Goal: Communication & Community: Answer question/provide support

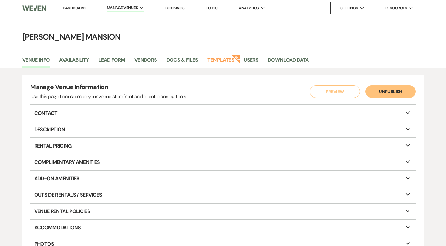
click at [75, 7] on link "Dashboard" at bounding box center [74, 7] width 23 height 5
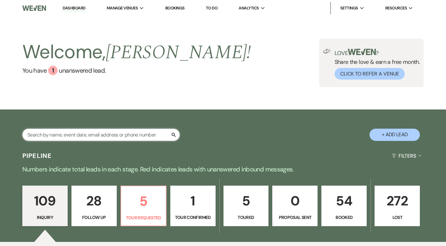
click at [95, 137] on input "text" at bounding box center [100, 135] width 157 height 12
click at [82, 134] on input "text" at bounding box center [100, 135] width 157 height 12
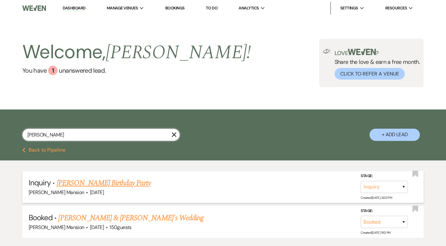
type input "amy"
click at [125, 186] on link "[PERSON_NAME] Birthday Party" at bounding box center [104, 183] width 94 height 11
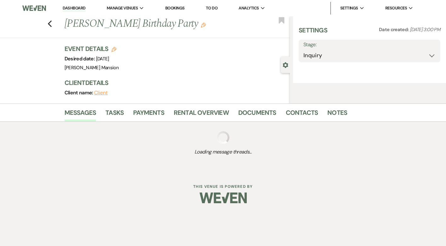
select select "22"
select select "4"
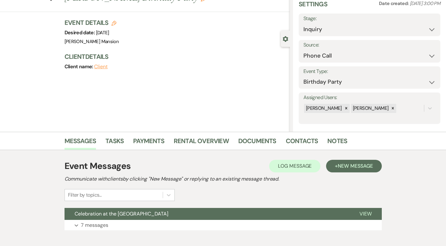
scroll to position [60, 0]
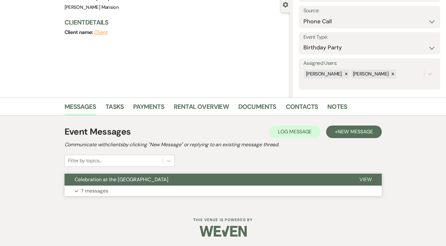
click at [93, 191] on p "7 messages" at bounding box center [94, 191] width 27 height 8
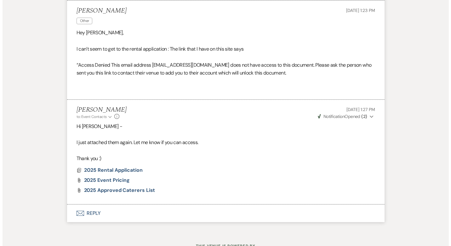
scroll to position [879, 0]
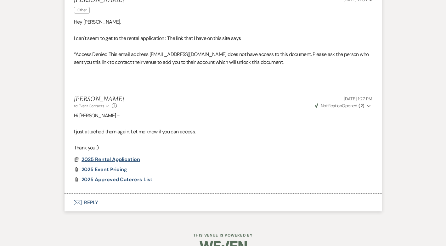
click at [128, 161] on span "2025 Rental Application" at bounding box center [111, 159] width 59 height 7
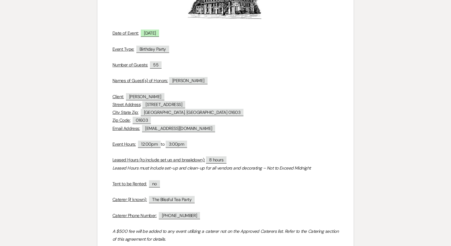
scroll to position [157, 0]
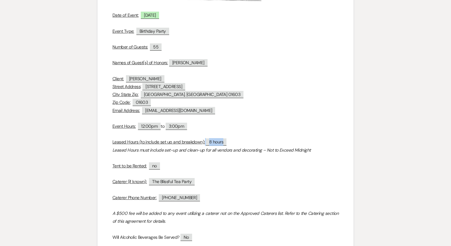
click at [217, 140] on span "8 hours" at bounding box center [216, 141] width 20 height 7
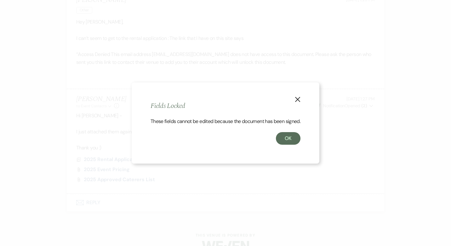
click at [296, 97] on icon "X" at bounding box center [298, 100] width 6 height 6
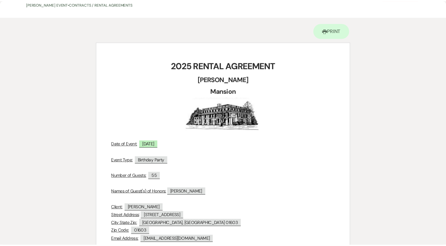
scroll to position [0, 0]
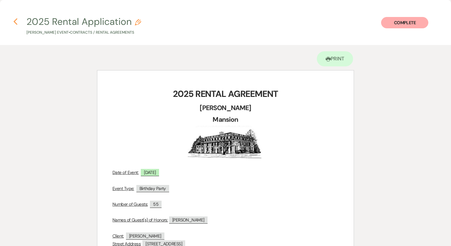
click at [17, 20] on icon "Previous" at bounding box center [15, 22] width 5 height 8
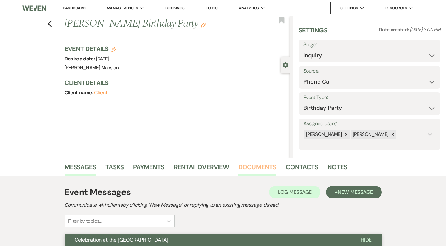
click at [256, 169] on link "Documents" at bounding box center [257, 169] width 38 height 14
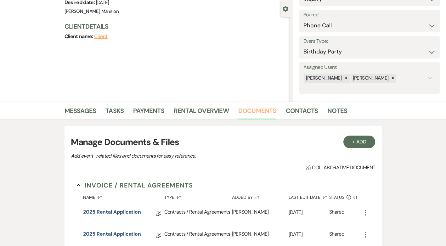
scroll to position [157, 0]
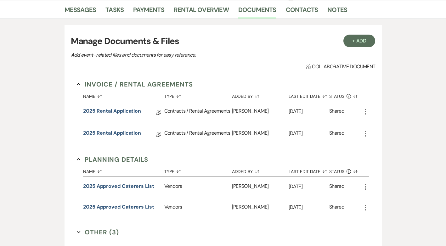
click at [123, 132] on link "2025 Rental Application" at bounding box center [112, 134] width 58 height 10
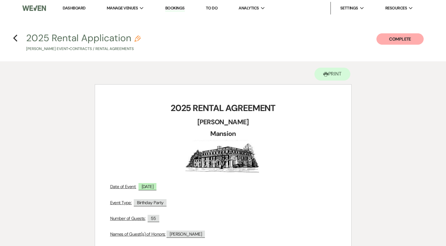
click at [135, 38] on icon "Pencil" at bounding box center [137, 39] width 6 height 6
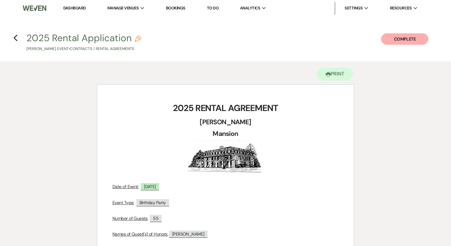
select select "10"
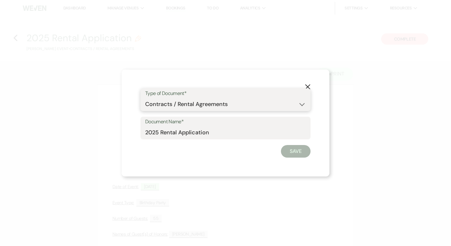
click at [299, 105] on select "Special Event Insurance Vendor Certificate of Insurance Contracts / Rental Agre…" at bounding box center [225, 104] width 161 height 12
click at [145, 98] on select "Special Event Insurance Vendor Certificate of Insurance Contracts / Rental Agre…" at bounding box center [225, 104] width 161 height 12
click at [224, 126] on label "Document Name*" at bounding box center [225, 121] width 161 height 9
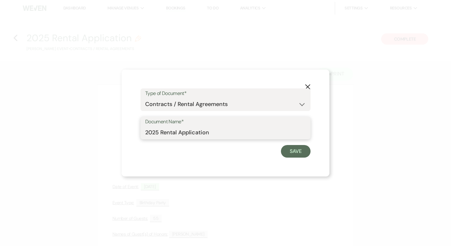
click at [224, 127] on input "2025 Rental Application" at bounding box center [225, 133] width 161 height 12
click at [288, 149] on button "Save" at bounding box center [296, 151] width 30 height 13
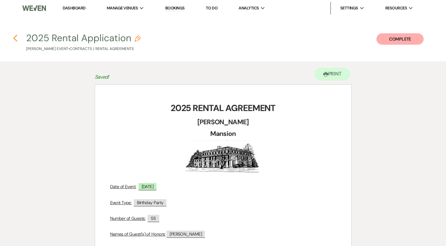
click at [14, 39] on use "button" at bounding box center [15, 38] width 4 height 7
select select "22"
select select "4"
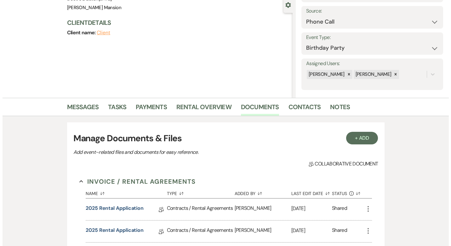
scroll to position [59, 0]
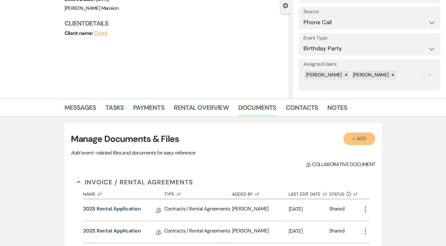
click at [356, 141] on button "+ Add" at bounding box center [359, 138] width 32 height 13
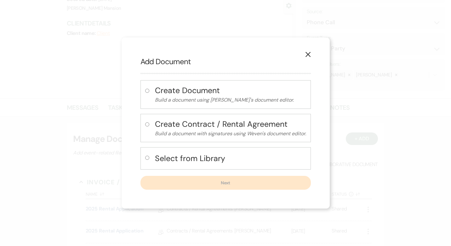
click at [146, 90] on input "radio" at bounding box center [147, 91] width 4 height 4
radio input "true"
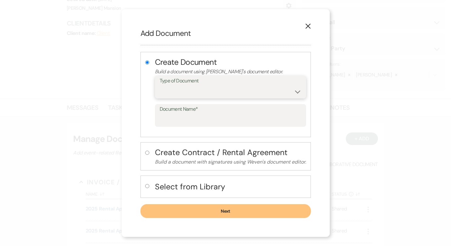
click at [296, 93] on select "Special Event Insurance Vendor Certificate of Insurance Contracts / Rental Agre…" at bounding box center [231, 92] width 142 height 12
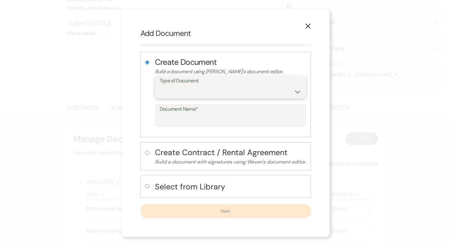
select select "10"
click at [160, 86] on select "Special Event Insurance Vendor Certificate of Insurance Contracts / Rental Agre…" at bounding box center [231, 92] width 142 height 12
click at [190, 122] on input "Document Name*" at bounding box center [231, 120] width 142 height 12
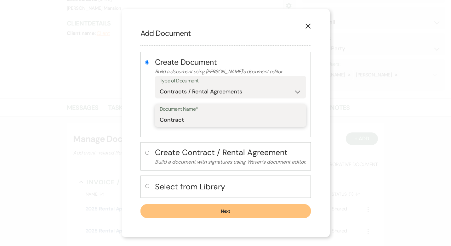
type input "Contract"
click at [237, 211] on button "Next" at bounding box center [225, 211] width 170 height 14
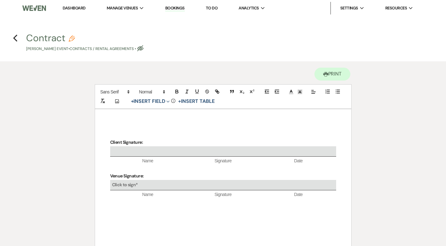
click at [70, 38] on use "button" at bounding box center [72, 39] width 6 height 6
select select "10"
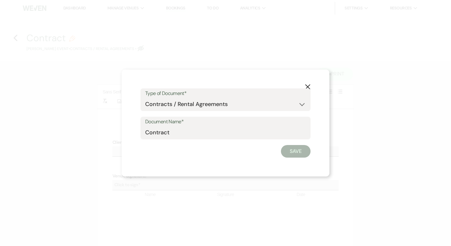
click at [305, 86] on icon "X" at bounding box center [308, 87] width 6 height 6
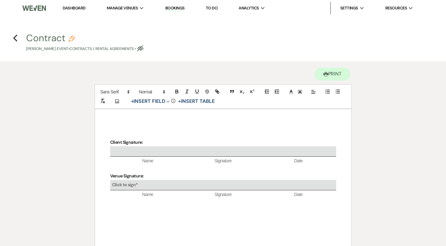
click at [12, 38] on h4 "Previous Contract Pencil Amy Aviles's Event • Contracts / Rental Agreements • E…" at bounding box center [223, 41] width 446 height 20
click at [15, 40] on use "button" at bounding box center [15, 38] width 4 height 7
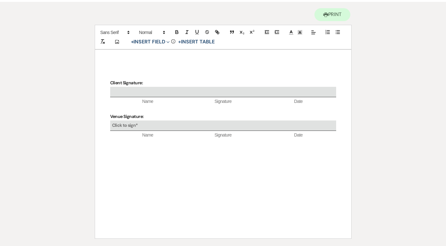
select select "22"
select select "4"
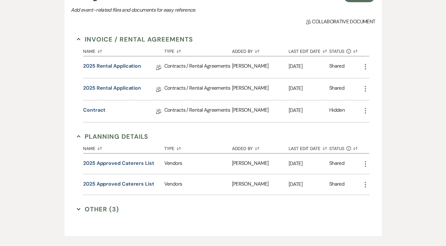
scroll to position [217, 0]
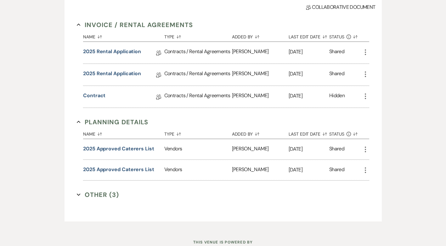
click at [364, 97] on icon "More" at bounding box center [366, 97] width 8 height 8
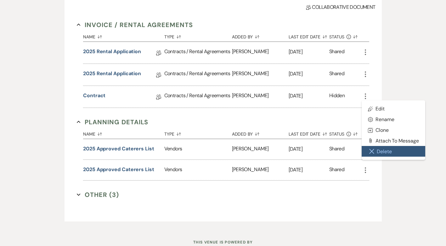
click at [380, 152] on button "Close Delete X Delete" at bounding box center [394, 151] width 64 height 11
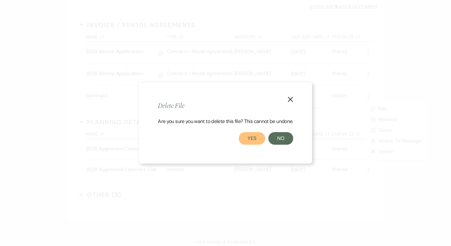
click at [255, 141] on button "Yes" at bounding box center [252, 138] width 26 height 13
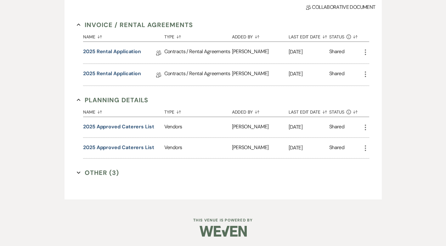
click at [366, 73] on icon "More" at bounding box center [366, 74] width 8 height 8
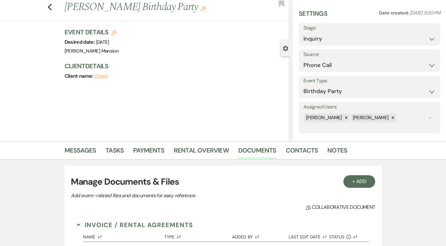
scroll to position [0, 0]
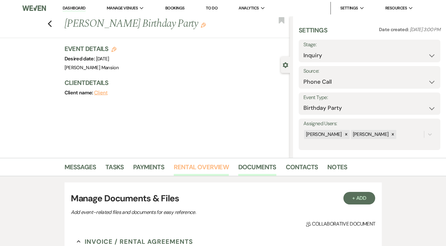
click at [197, 165] on link "Rental Overview" at bounding box center [201, 169] width 55 height 14
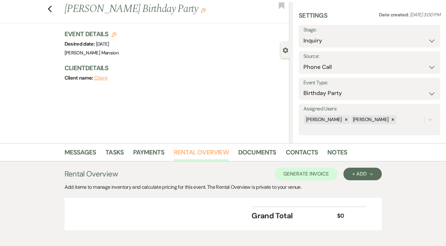
scroll to position [14, 0]
click at [255, 150] on link "Documents" at bounding box center [257, 155] width 38 height 14
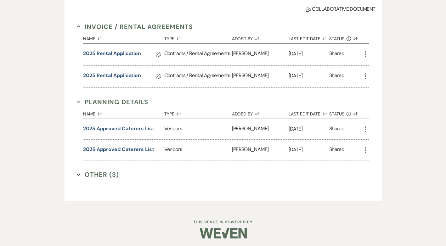
scroll to position [217, 0]
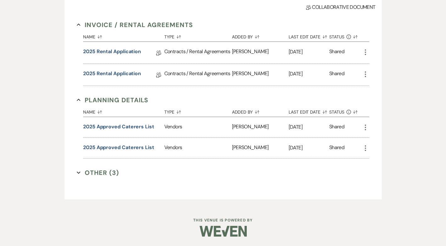
click at [365, 73] on icon "More" at bounding box center [366, 74] width 8 height 8
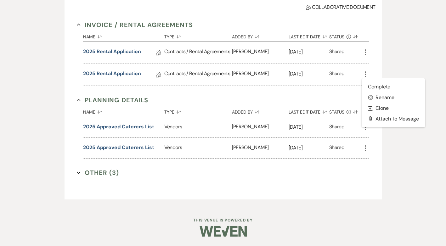
click at [365, 54] on icon "More" at bounding box center [366, 52] width 8 height 8
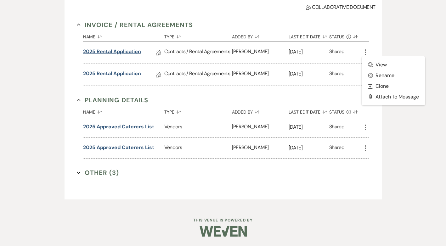
click at [114, 52] on link "2025 Rental Application" at bounding box center [112, 53] width 58 height 10
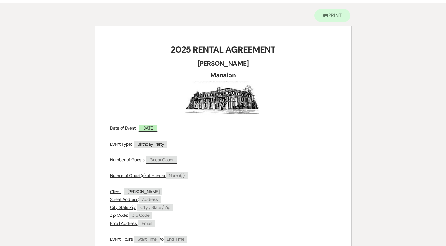
scroll to position [126, 0]
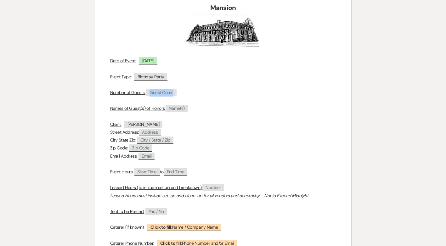
click at [163, 94] on span "Guest Count" at bounding box center [161, 92] width 30 height 7
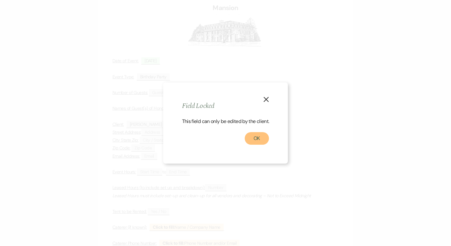
click at [257, 139] on button "OK" at bounding box center [257, 138] width 25 height 13
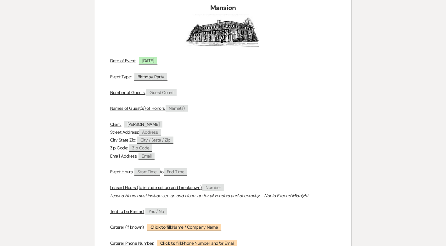
click at [262, 158] on p "Email Address: ﻿ Email ﻿" at bounding box center [223, 156] width 226 height 8
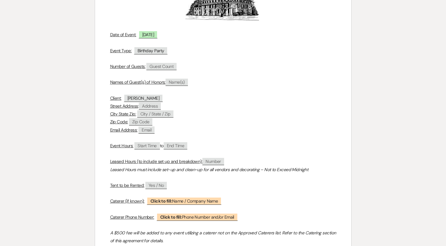
scroll to position [0, 0]
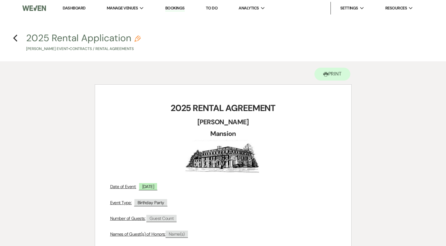
click at [138, 38] on icon "Pencil" at bounding box center [137, 39] width 6 height 6
select select "10"
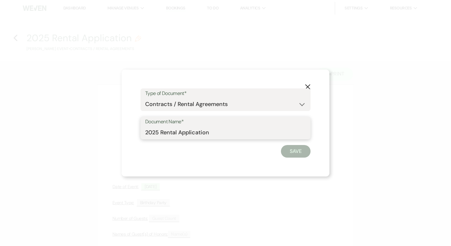
click at [160, 133] on input "2025 Rental Application" at bounding box center [225, 133] width 161 height 12
type input "2025 New Rental Application"
click at [300, 157] on button "Save" at bounding box center [296, 151] width 30 height 13
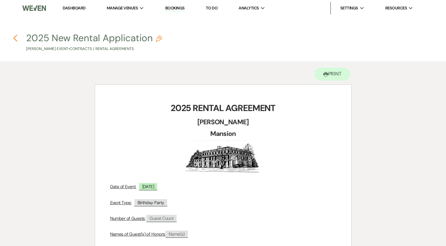
click at [16, 39] on icon "Previous" at bounding box center [15, 38] width 5 height 8
select select "22"
select select "4"
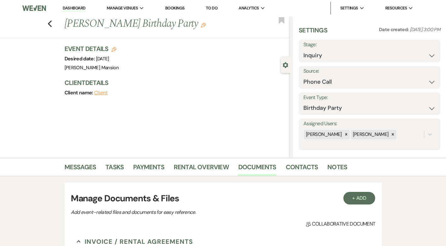
scroll to position [217, 0]
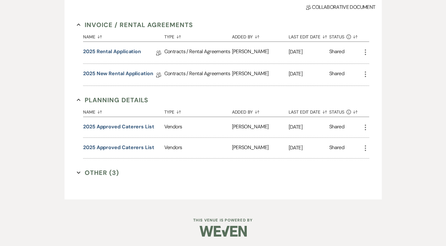
click at [366, 53] on icon "More" at bounding box center [366, 52] width 8 height 8
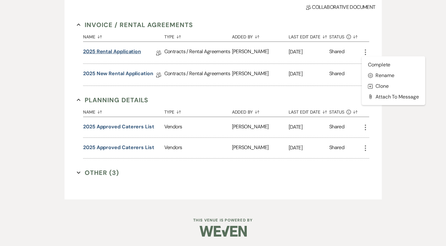
click at [109, 53] on link "2025 Rental Application" at bounding box center [112, 53] width 58 height 10
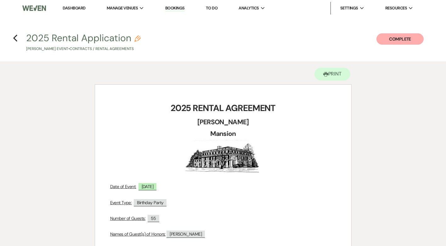
click at [139, 36] on icon "Pencil" at bounding box center [137, 39] width 6 height 6
select select "10"
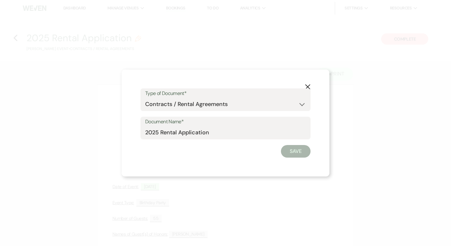
click at [303, 86] on button "X" at bounding box center [307, 86] width 9 height 11
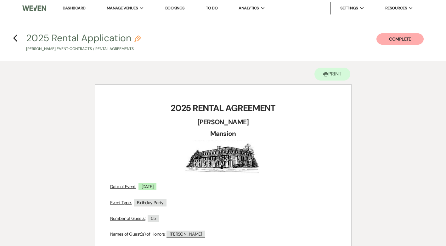
click at [20, 38] on h4 "Previous 2025 Rental Application Pencil Amy Aviles's Event • Contracts / Rental…" at bounding box center [223, 41] width 446 height 20
click at [21, 38] on h4 "Previous 2025 Rental Application Pencil Amy Aviles's Event • Contracts / Rental…" at bounding box center [223, 41] width 446 height 20
click at [14, 40] on icon "Previous" at bounding box center [15, 38] width 5 height 8
select select "22"
select select "4"
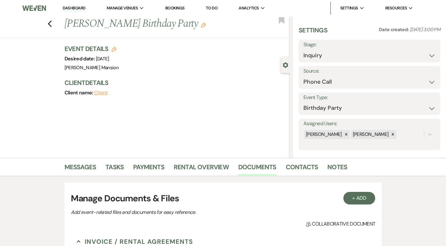
click at [78, 8] on link "Dashboard" at bounding box center [74, 8] width 23 height 6
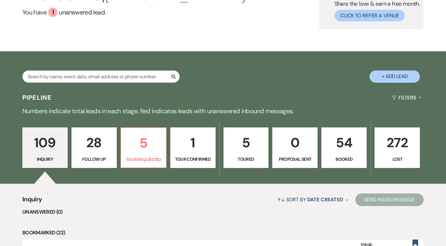
scroll to position [63, 0]
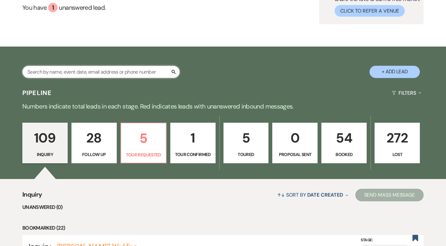
click at [89, 72] on input "text" at bounding box center [100, 72] width 157 height 12
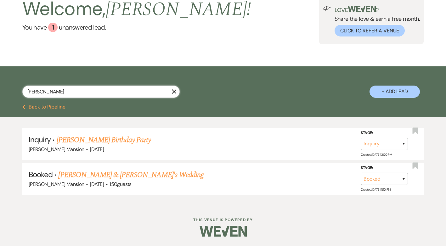
scroll to position [43, 0]
type input "amy"
click at [98, 142] on link "[PERSON_NAME] Birthday Party" at bounding box center [104, 139] width 94 height 11
select select "22"
select select "4"
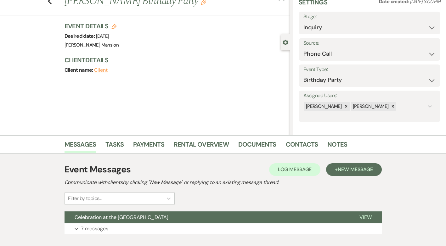
scroll to position [60, 0]
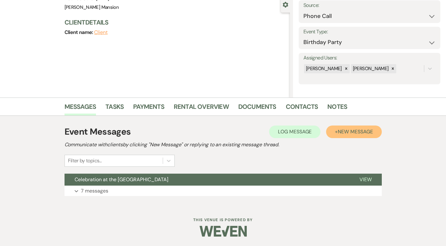
click at [347, 132] on span "New Message" at bounding box center [355, 131] width 35 height 7
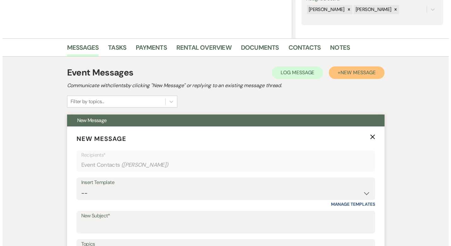
scroll to position [218, 0]
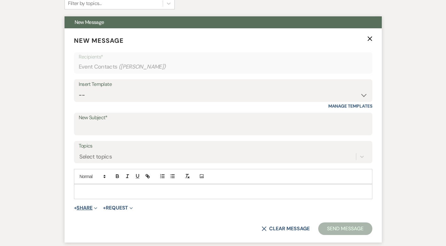
click at [88, 207] on button "+ Share Expand" at bounding box center [86, 208] width 24 height 5
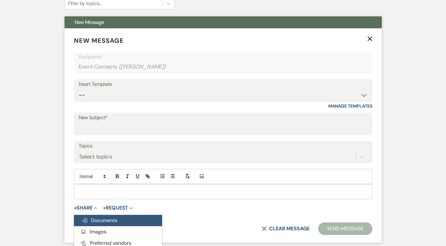
click at [105, 222] on span "Doc Upload Documents" at bounding box center [100, 220] width 36 height 7
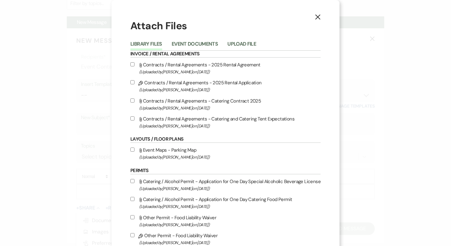
click at [132, 82] on input "Pencil Contracts / Rental Agreements - 2025 Rental Application (Uploaded by [PE…" at bounding box center [132, 82] width 4 height 4
checkbox input "true"
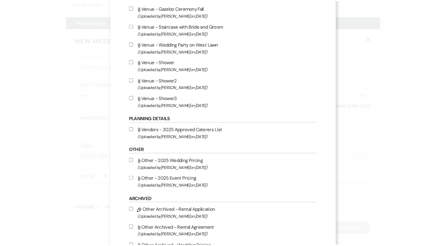
scroll to position [416, 0]
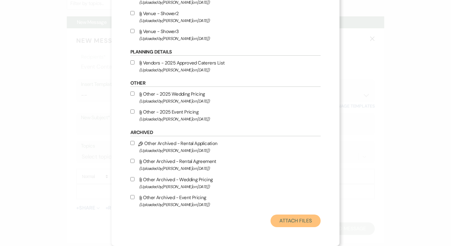
click at [287, 223] on button "Attach Files" at bounding box center [295, 221] width 50 height 13
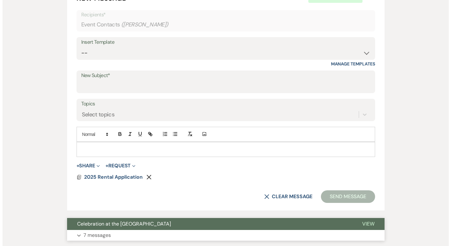
scroll to position [305, 0]
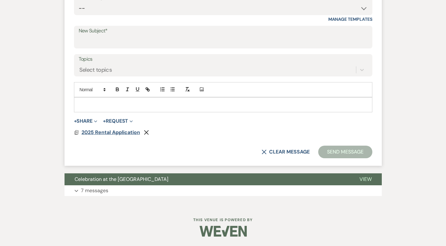
click at [101, 132] on span "2025 Rental Application" at bounding box center [111, 132] width 59 height 7
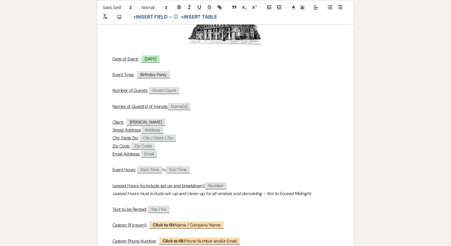
scroll to position [157, 0]
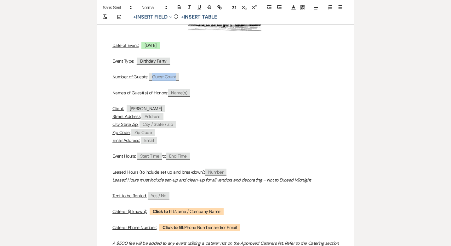
click at [164, 76] on span "Guest Count" at bounding box center [164, 76] width 30 height 7
select select "client"
select select "custom_placeholder"
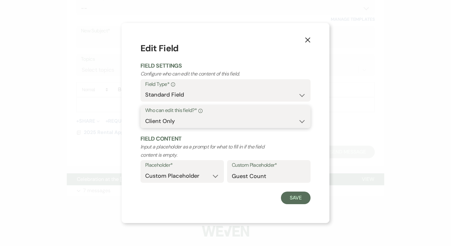
click at [301, 121] on select "Both Venue & Client Client Only Venue Only" at bounding box center [225, 121] width 161 height 12
select select "clientAndOwner"
click at [145, 115] on select "Both Venue & Client Client Only Venue Only" at bounding box center [225, 121] width 161 height 12
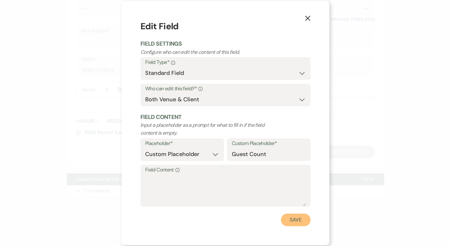
click at [297, 219] on button "Save" at bounding box center [296, 220] width 30 height 13
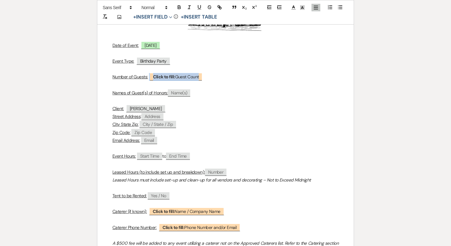
click at [175, 93] on span "Name(s)" at bounding box center [179, 92] width 22 height 7
select select "client"
select select "custom_placeholder"
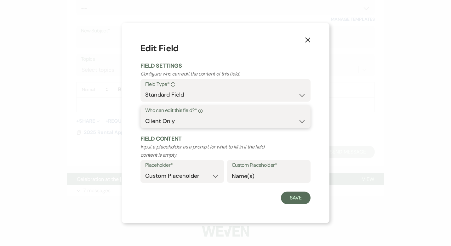
click at [305, 123] on select "Both Venue & Client Client Only Venue Only" at bounding box center [225, 121] width 161 height 12
select select "clientAndOwner"
click at [145, 115] on select "Both Venue & Client Client Only Venue Only" at bounding box center [225, 121] width 161 height 12
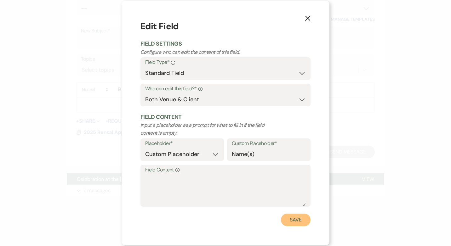
click at [296, 220] on button "Save" at bounding box center [296, 220] width 30 height 13
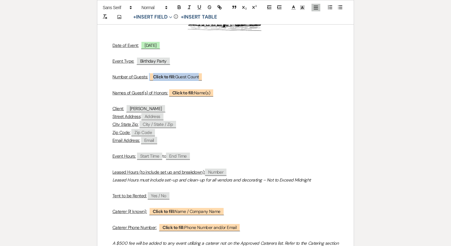
click at [149, 116] on span "Address" at bounding box center [152, 116] width 22 height 7
select select "client"
select select "Address"
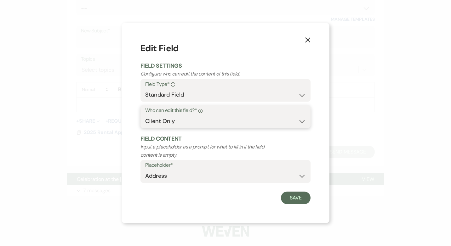
click at [303, 122] on select "Both Venue & Client Client Only Venue Only" at bounding box center [225, 121] width 161 height 12
select select "clientAndOwner"
click at [145, 115] on select "Both Venue & Client Client Only Venue Only" at bounding box center [225, 121] width 161 height 12
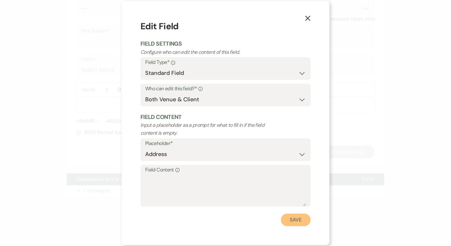
click at [294, 222] on button "Save" at bounding box center [296, 220] width 30 height 13
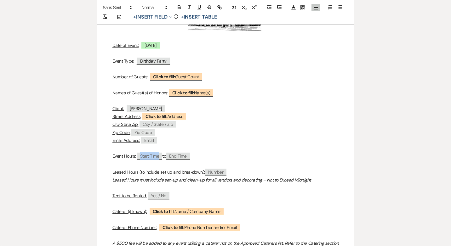
click at [155, 157] on span "Start Time" at bounding box center [149, 156] width 25 height 7
select select "client"
select select "custom_placeholder"
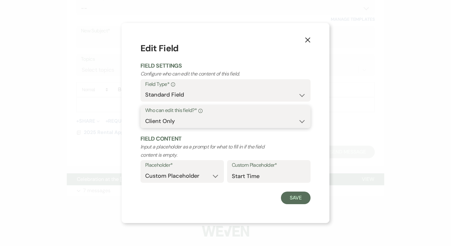
click at [304, 122] on select "Both Venue & Client Client Only Venue Only" at bounding box center [225, 121] width 161 height 12
select select "clientAndOwner"
click at [145, 115] on select "Both Venue & Client Client Only Venue Only" at bounding box center [225, 121] width 161 height 12
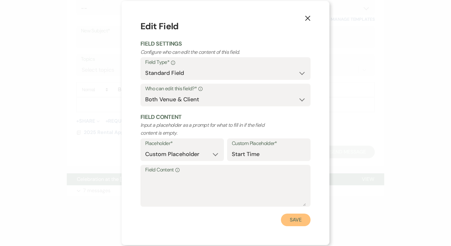
click at [297, 220] on button "Save" at bounding box center [296, 220] width 30 height 13
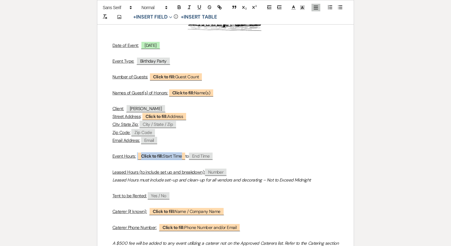
click at [206, 157] on span "End Time" at bounding box center [201, 156] width 24 height 7
select select "client"
select select "custom_placeholder"
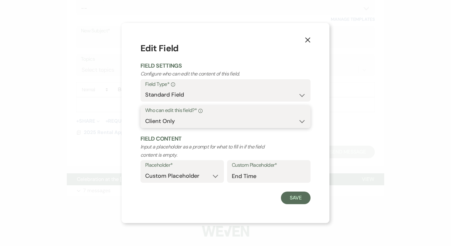
click at [300, 122] on select "Both Venue & Client Client Only Venue Only" at bounding box center [225, 121] width 161 height 12
select select "clientAndOwner"
click at [145, 115] on select "Both Venue & Client Client Only Venue Only" at bounding box center [225, 121] width 161 height 12
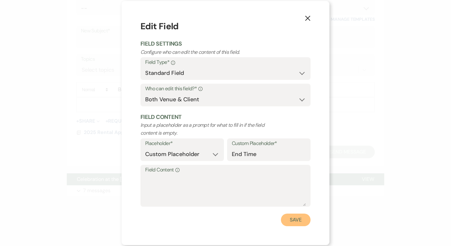
click at [293, 224] on button "Save" at bounding box center [296, 220] width 30 height 13
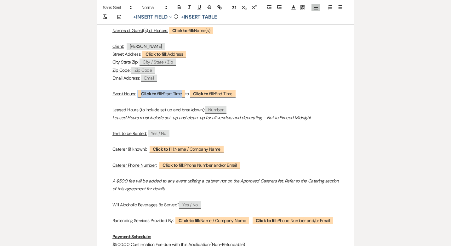
scroll to position [220, 0]
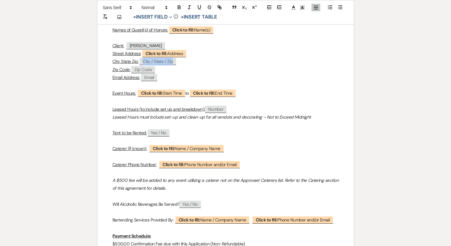
click at [161, 60] on span "City / State / Zip" at bounding box center [157, 61] width 37 height 7
select select "client"
select select "custom_placeholder"
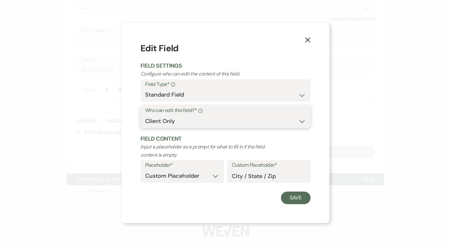
click at [305, 123] on select "Both Venue & Client Client Only Venue Only" at bounding box center [225, 121] width 161 height 12
select select "clientAndOwner"
click at [145, 115] on select "Both Venue & Client Client Only Venue Only" at bounding box center [225, 121] width 161 height 12
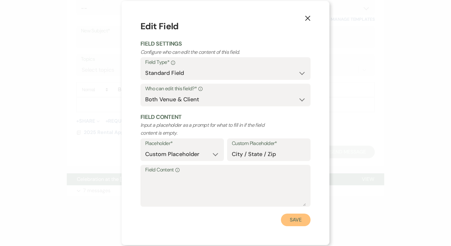
click at [302, 217] on button "Save" at bounding box center [296, 220] width 30 height 13
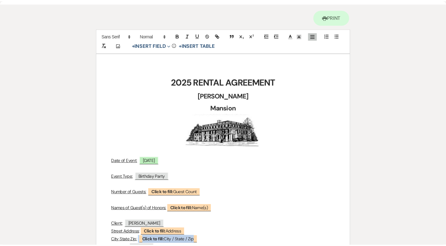
scroll to position [0, 0]
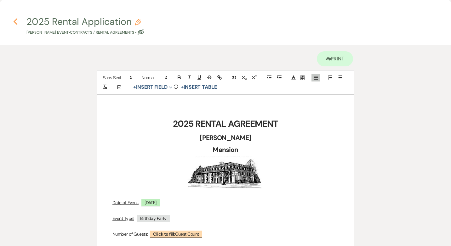
click at [14, 22] on icon "Previous" at bounding box center [15, 22] width 5 height 8
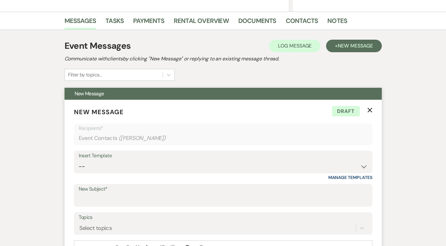
scroll to position [179, 0]
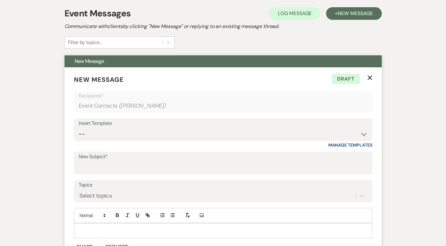
click at [368, 76] on icon "X" at bounding box center [369, 77] width 5 height 5
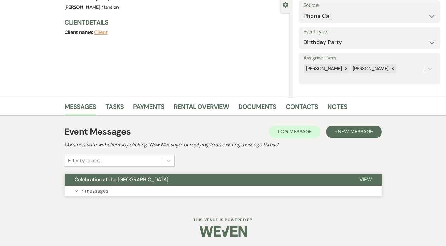
click at [85, 191] on p "7 messages" at bounding box center [94, 191] width 27 height 8
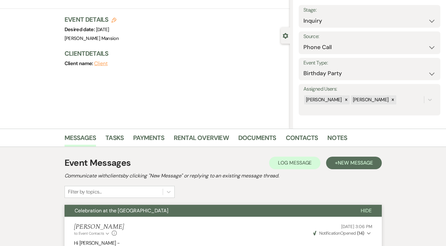
scroll to position [29, 0]
click at [347, 162] on span "New Message" at bounding box center [355, 163] width 35 height 7
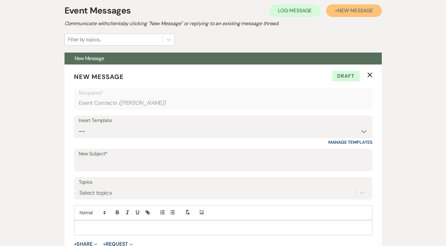
scroll to position [186, 0]
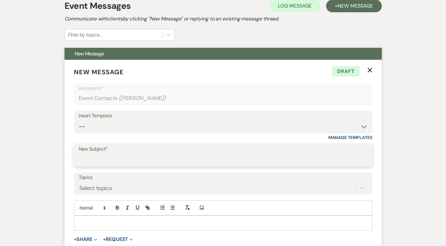
click at [121, 160] on input "New Subject*" at bounding box center [223, 160] width 289 height 12
type input "C"
type input "Rental hours correction"
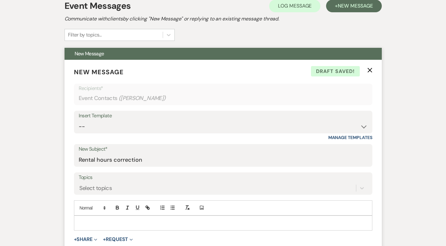
click at [110, 217] on div at bounding box center [223, 223] width 298 height 14
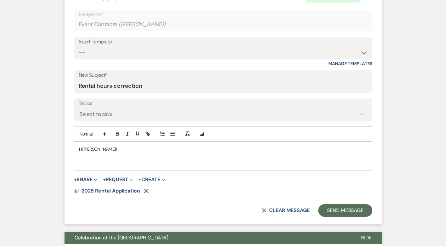
scroll to position [281, 0]
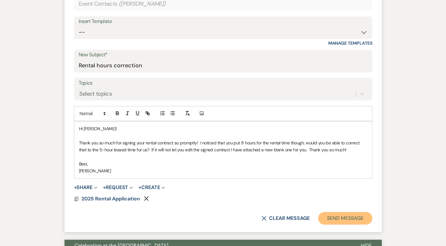
click at [335, 217] on button "Send Message" at bounding box center [345, 218] width 54 height 13
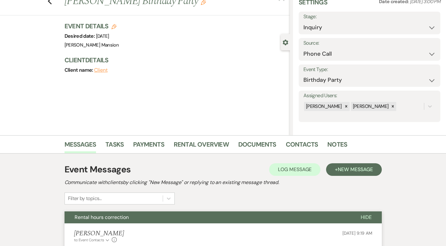
scroll to position [0, 0]
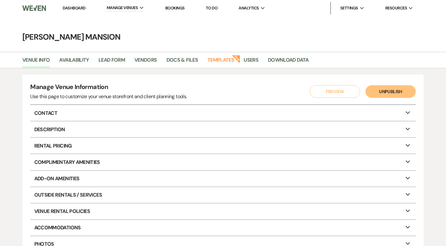
click at [74, 7] on link "Dashboard" at bounding box center [74, 7] width 23 height 5
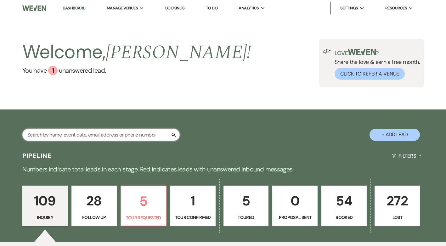
click at [72, 137] on input "text" at bounding box center [100, 135] width 157 height 12
click at [54, 134] on input "text" at bounding box center [100, 135] width 157 height 12
type input "[PERSON_NAME]"
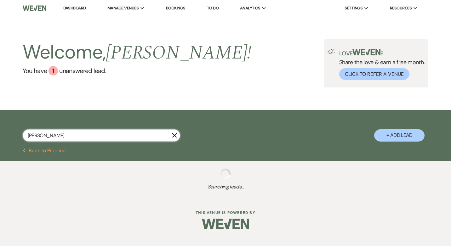
select select "4"
select select "2"
select select "9"
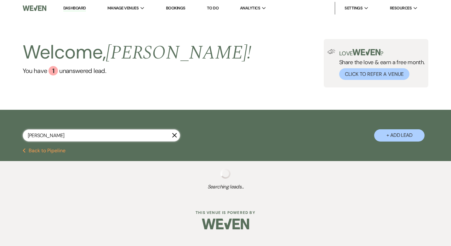
select select "8"
select select "10"
select select "8"
select select "5"
select select "8"
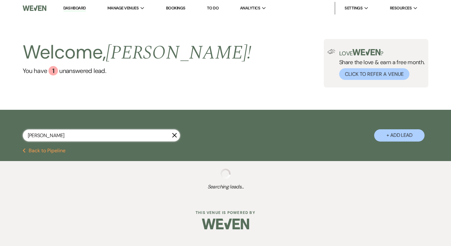
select select "5"
select select "8"
select select "5"
select select "8"
select select "4"
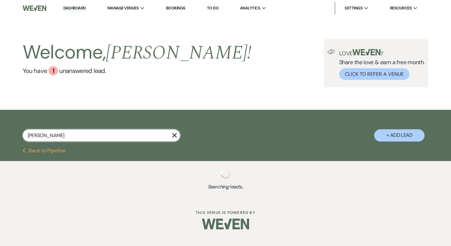
select select "8"
select select "5"
select select "8"
select select "5"
select select "8"
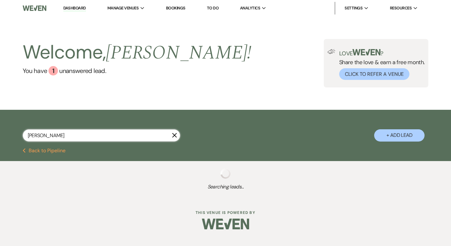
select select "5"
select select "8"
select select "5"
select select "8"
select select "5"
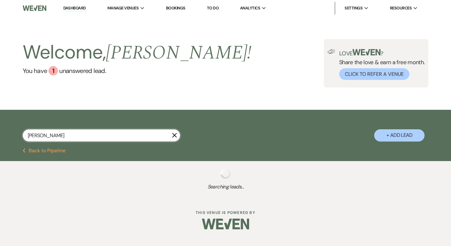
select select "8"
select select "4"
select select "8"
select select "5"
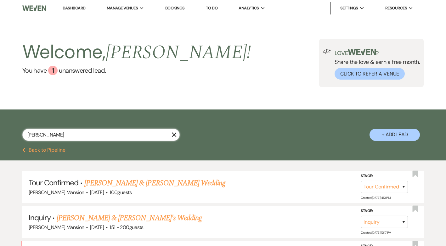
type input "Jac"
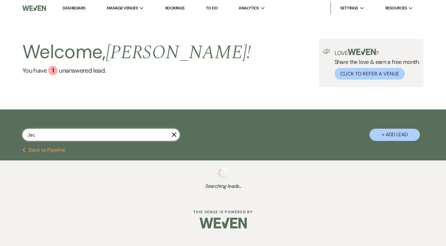
select select "4"
select select "2"
select select "9"
select select "8"
select select "10"
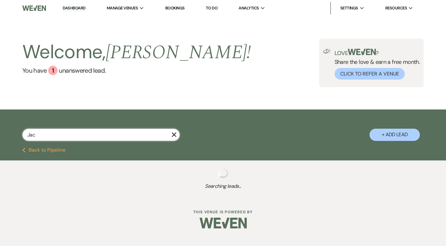
select select "8"
select select "5"
select select "8"
select select "5"
select select "8"
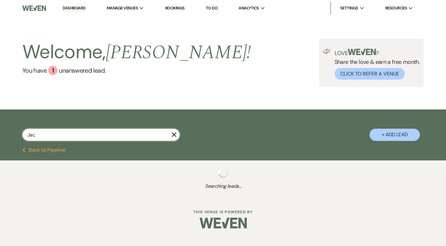
select select "5"
select select "8"
select select "5"
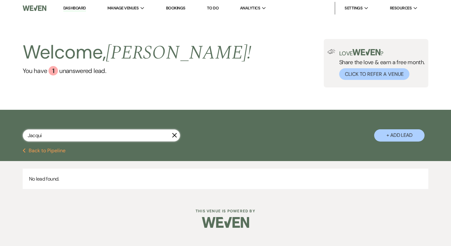
type input "Jacqu"
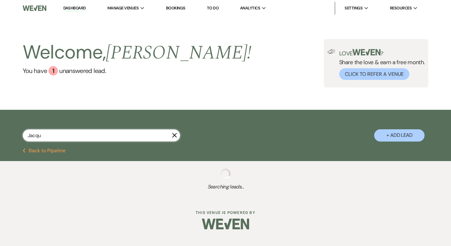
select select "2"
select select "8"
select select "5"
select select "8"
select select "5"
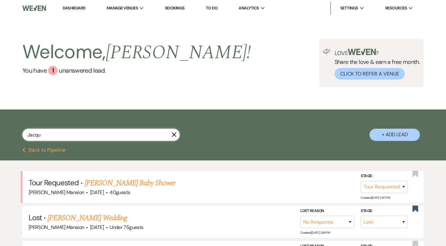
type input "Jacqul"
select select "2"
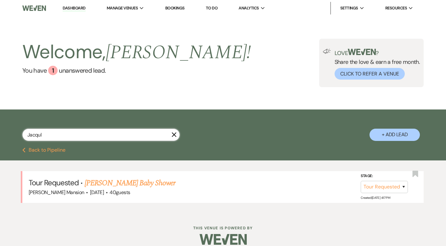
type input "Jacqu"
select select "8"
select select "5"
select select "8"
select select "5"
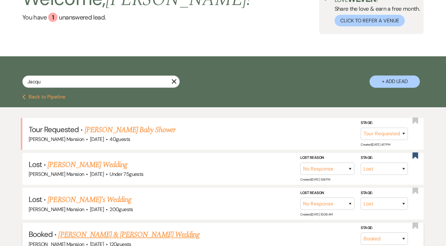
scroll to position [63, 0]
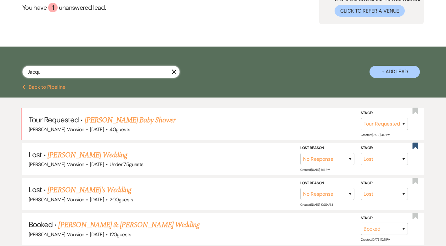
drag, startPoint x: 68, startPoint y: 71, endPoint x: -1, endPoint y: 67, distance: 69.4
click at [0, 67] on html "Dashboard Manage Venues Expand [PERSON_NAME] Mansion Bookings To Do Analytics E…" at bounding box center [223, 116] width 446 height 359
type input "[PERSON_NAME]"
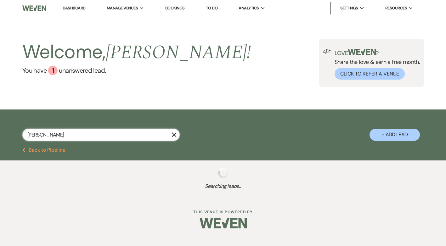
select select "2"
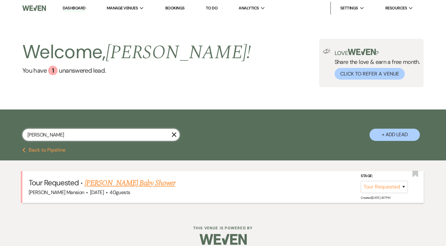
type input "[PERSON_NAME]"
click at [109, 182] on link "[PERSON_NAME] Baby Shower" at bounding box center [130, 183] width 91 height 11
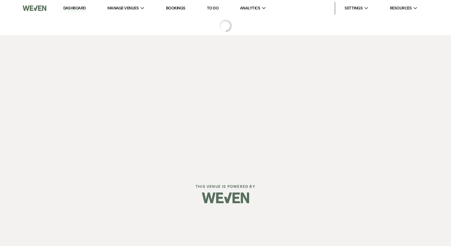
select select "2"
select select "5"
select select "3"
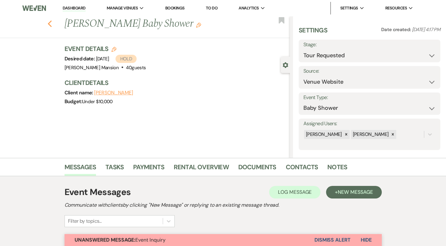
click at [52, 25] on use "button" at bounding box center [50, 23] width 4 height 7
select select "2"
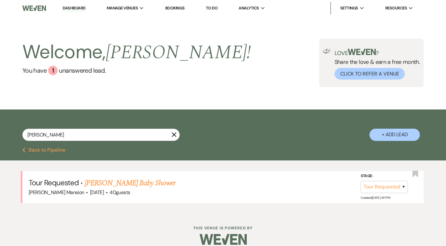
drag, startPoint x: 175, startPoint y: 134, endPoint x: 31, endPoint y: 4, distance: 194.1
click at [175, 134] on icon "X" at bounding box center [174, 134] width 5 height 5
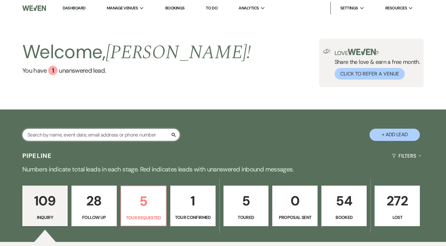
click at [55, 137] on input "text" at bounding box center [100, 135] width 157 height 12
type input "Jac"
select select "4"
select select "2"
select select "9"
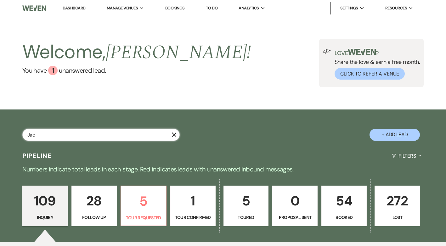
select select "9"
select select "8"
select select "10"
select select "8"
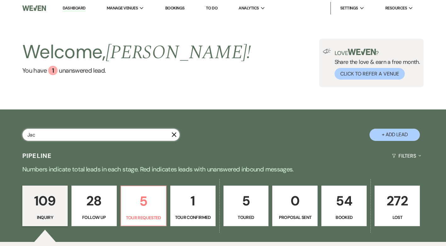
select select "5"
select select "8"
select select "5"
select select "8"
select select "5"
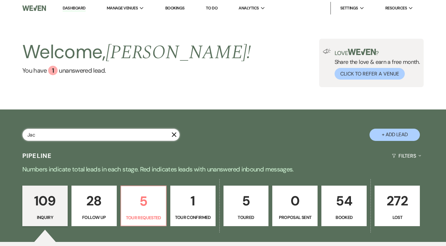
select select "8"
select select "4"
select select "8"
select select "5"
select select "8"
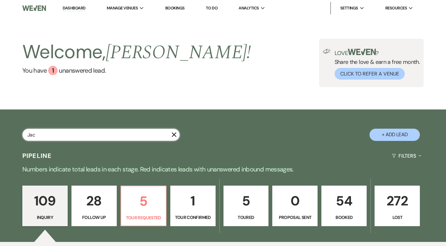
select select "5"
select select "8"
select select "5"
select select "8"
select select "5"
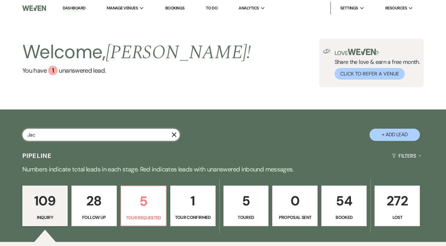
select select "8"
select select "5"
select select "8"
select select "4"
select select "8"
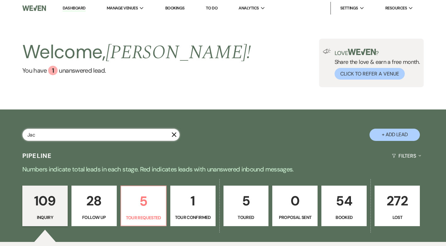
select select "5"
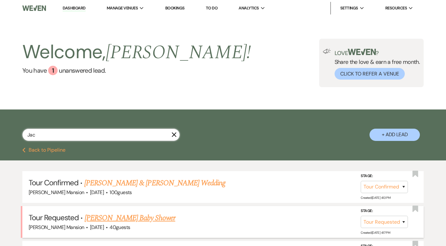
type input "Jac"
click at [153, 218] on link "[PERSON_NAME] Baby Shower" at bounding box center [130, 217] width 91 height 11
select select "2"
select select "5"
select select "3"
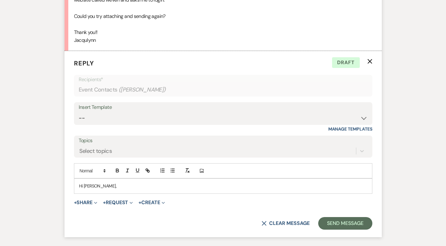
scroll to position [1196, 0]
click at [121, 182] on div "Hi [PERSON_NAME]," at bounding box center [223, 185] width 298 height 14
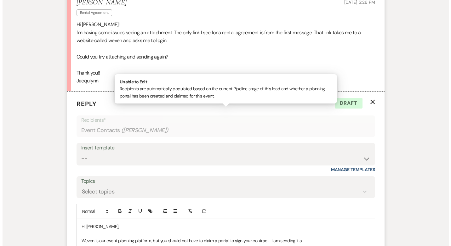
scroll to position [1250, 0]
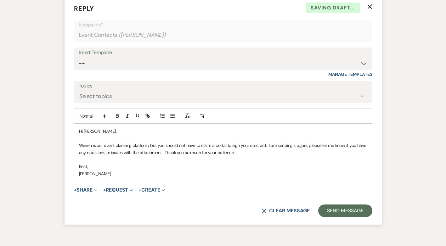
click at [81, 188] on button "+ Share Expand" at bounding box center [86, 190] width 24 height 5
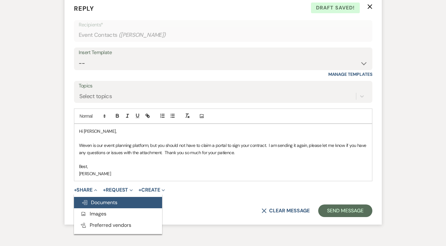
click at [94, 199] on span "Doc Upload Documents" at bounding box center [100, 202] width 36 height 7
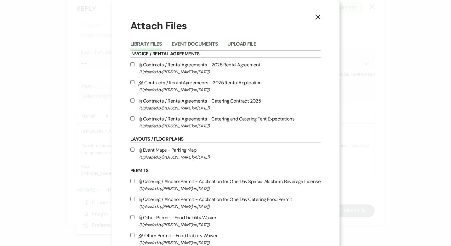
click at [132, 83] on input "Pencil Contracts / Rental Agreements - 2025 Rental Application (Uploaded by [PE…" at bounding box center [132, 82] width 4 height 4
checkbox input "true"
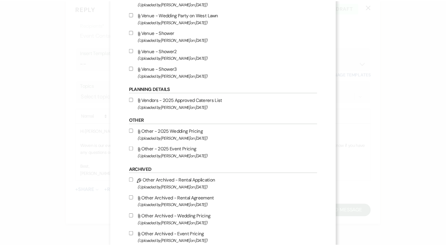
scroll to position [416, 0]
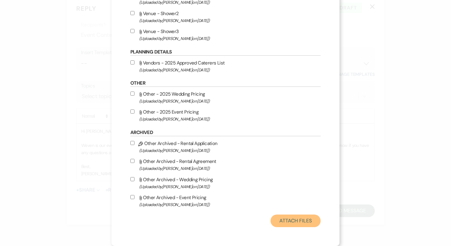
click at [303, 223] on button "Attach Files" at bounding box center [295, 221] width 50 height 13
